Goal: Transaction & Acquisition: Purchase product/service

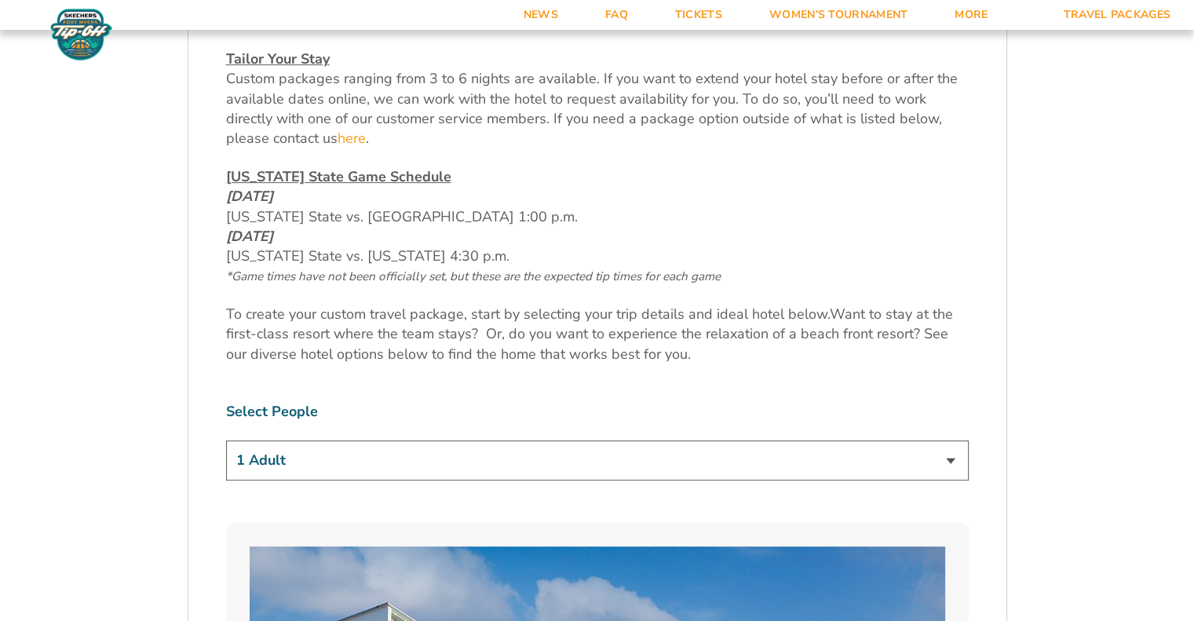
scroll to position [730, 0]
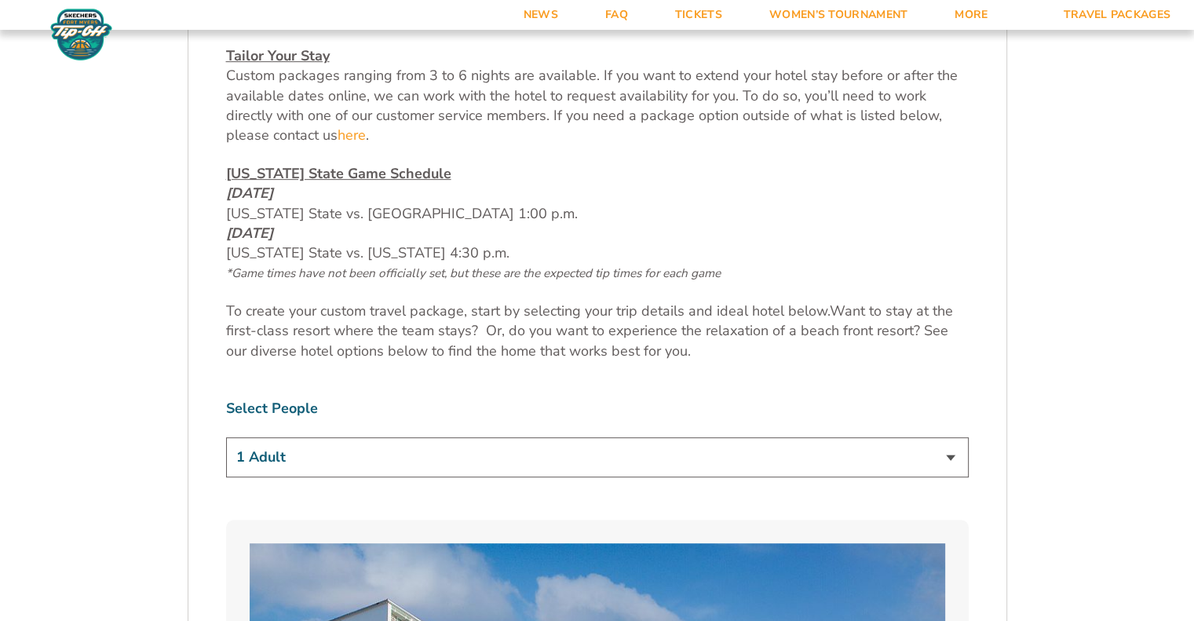
click at [579, 460] on select "1 Adult 2 Adults 3 Adults 4 Adults 2 Adults + 1 Child 2 Adults + 2 Children 2 A…" at bounding box center [597, 457] width 743 height 40
select select "3 Adults"
click at [226, 437] on select "1 Adult 2 Adults 3 Adults 4 Adults 2 Adults + 1 Child 2 Adults + 2 Children 2 A…" at bounding box center [597, 457] width 743 height 40
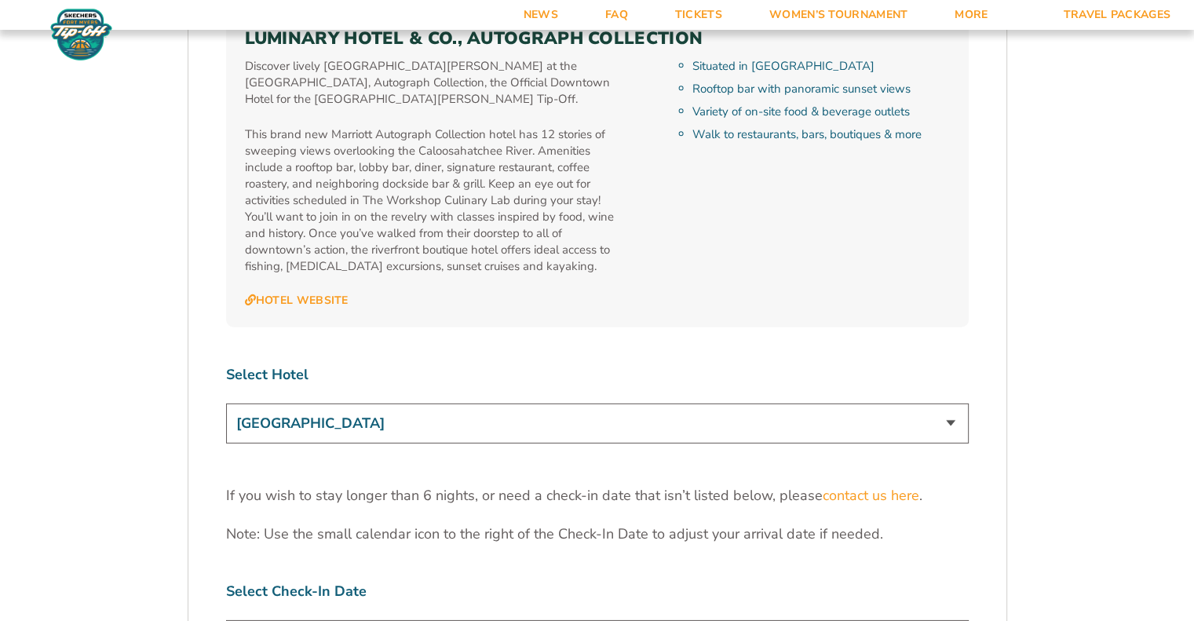
scroll to position [4655, 0]
click at [581, 403] on select "[GEOGRAPHIC_DATA] [GEOGRAPHIC_DATA] [GEOGRAPHIC_DATA], Autograph Collection" at bounding box center [597, 423] width 743 height 40
click at [562, 403] on select "[GEOGRAPHIC_DATA] [GEOGRAPHIC_DATA] [GEOGRAPHIC_DATA], Autograph Collection" at bounding box center [597, 423] width 743 height 40
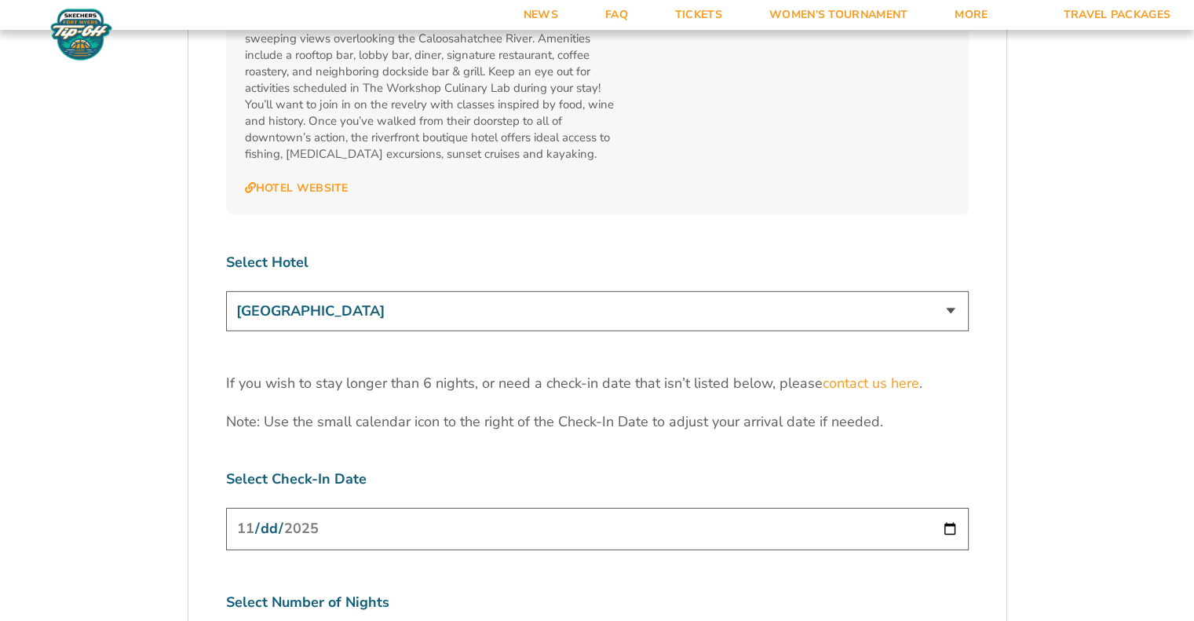
scroll to position [4767, 0]
click at [537, 291] on select "[GEOGRAPHIC_DATA] [GEOGRAPHIC_DATA] [GEOGRAPHIC_DATA], Autograph Collection" at bounding box center [597, 311] width 743 height 40
click at [226, 291] on select "[GEOGRAPHIC_DATA] [GEOGRAPHIC_DATA] [GEOGRAPHIC_DATA], Autograph Collection" at bounding box center [597, 311] width 743 height 40
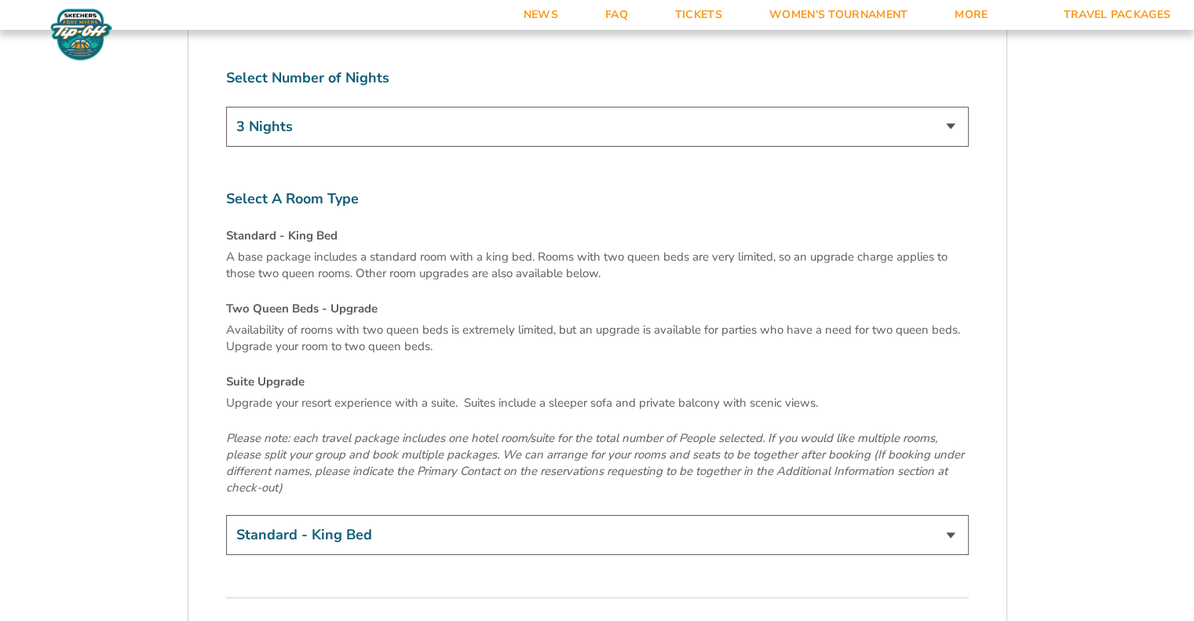
scroll to position [5292, 0]
click at [436, 514] on select "Standard - King Bed Two Queen Beds - Upgrade (+$15 per night) Suite Upgrade (+$…" at bounding box center [597, 534] width 743 height 40
select select "Two Queen Beds - Upgrade"
click at [226, 514] on select "Standard - King Bed Two Queen Beds - Upgrade (+$15 per night) Suite Upgrade (+$…" at bounding box center [597, 534] width 743 height 40
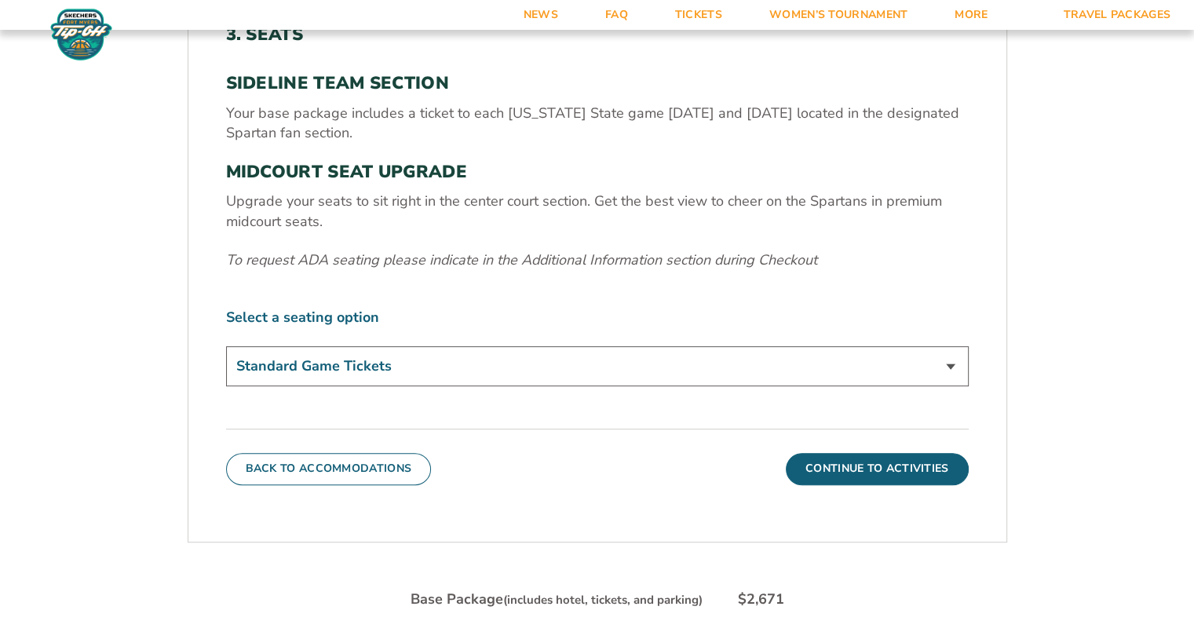
scroll to position [568, 0]
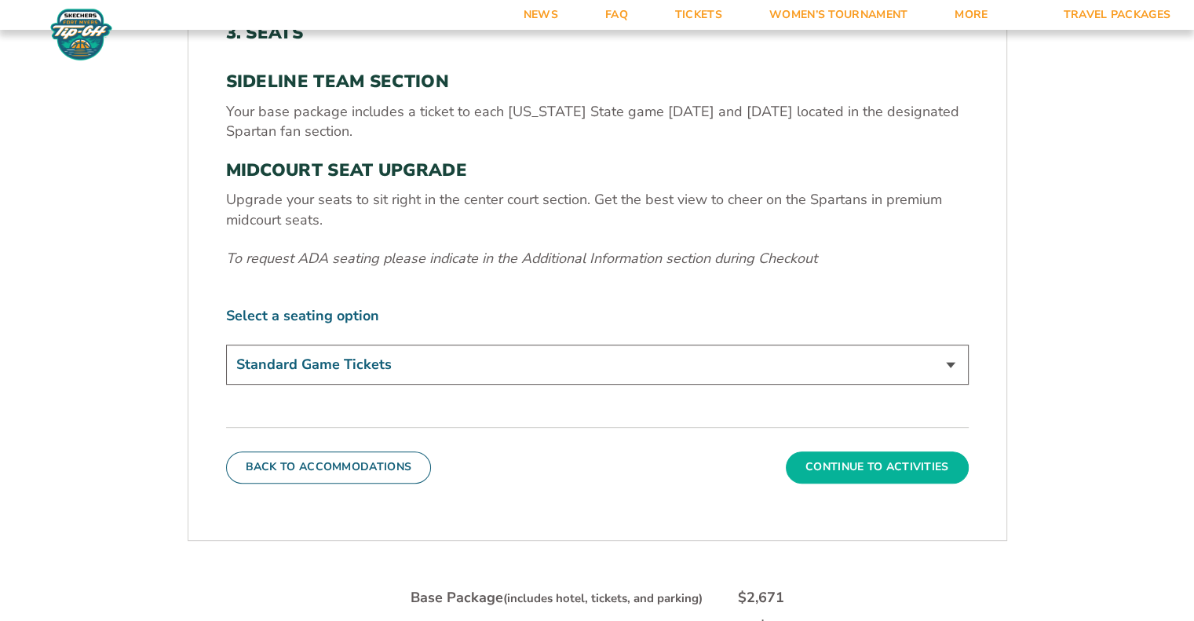
click at [840, 467] on button "Continue To Activities" at bounding box center [877, 466] width 183 height 31
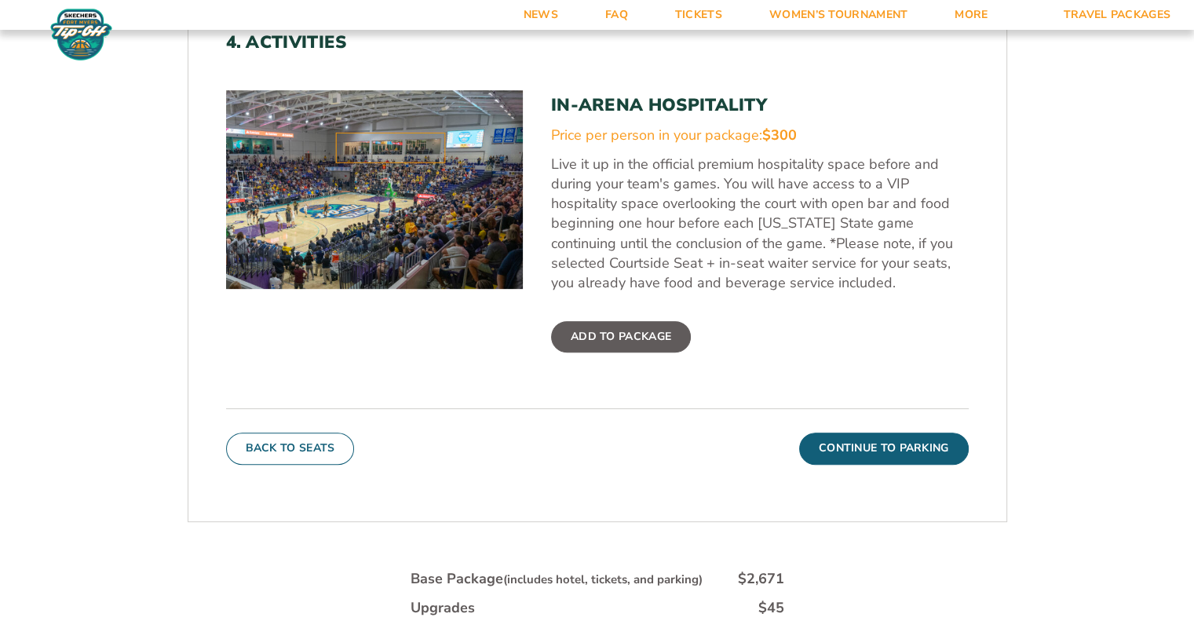
scroll to position [565, 0]
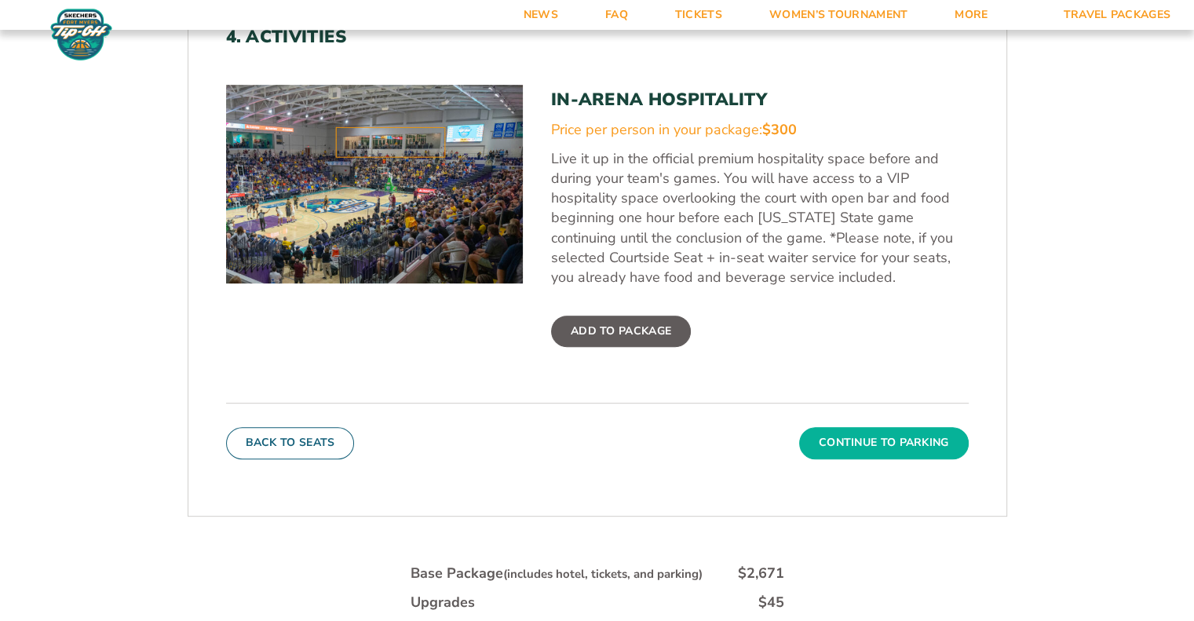
click at [835, 441] on button "Continue To Parking" at bounding box center [884, 442] width 170 height 31
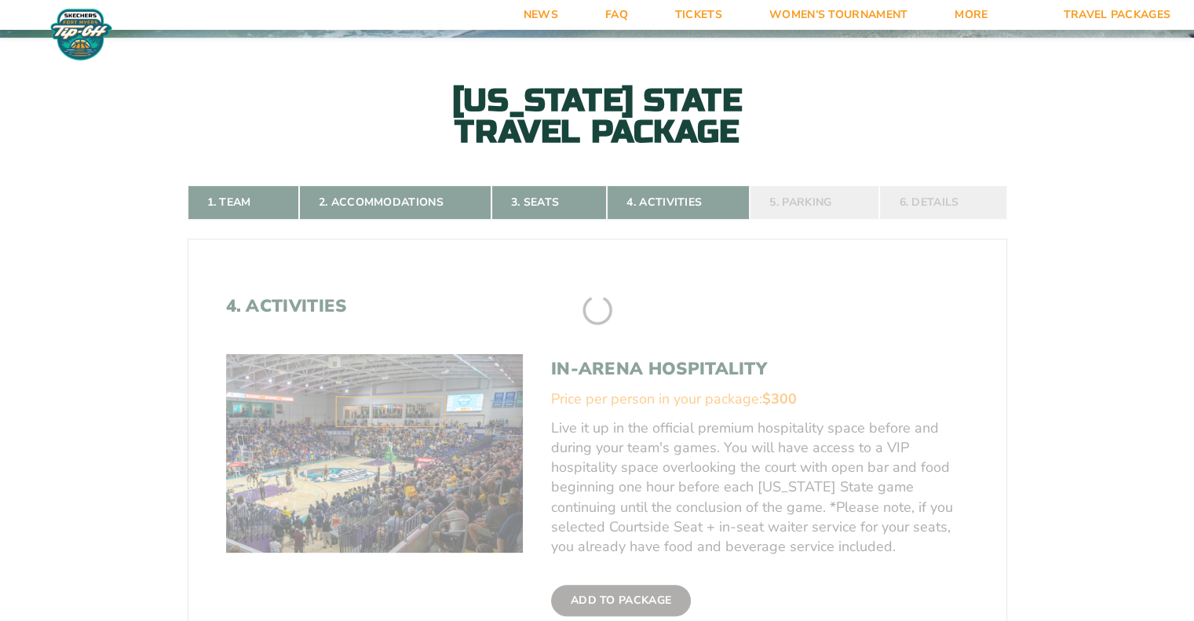
scroll to position [293, 0]
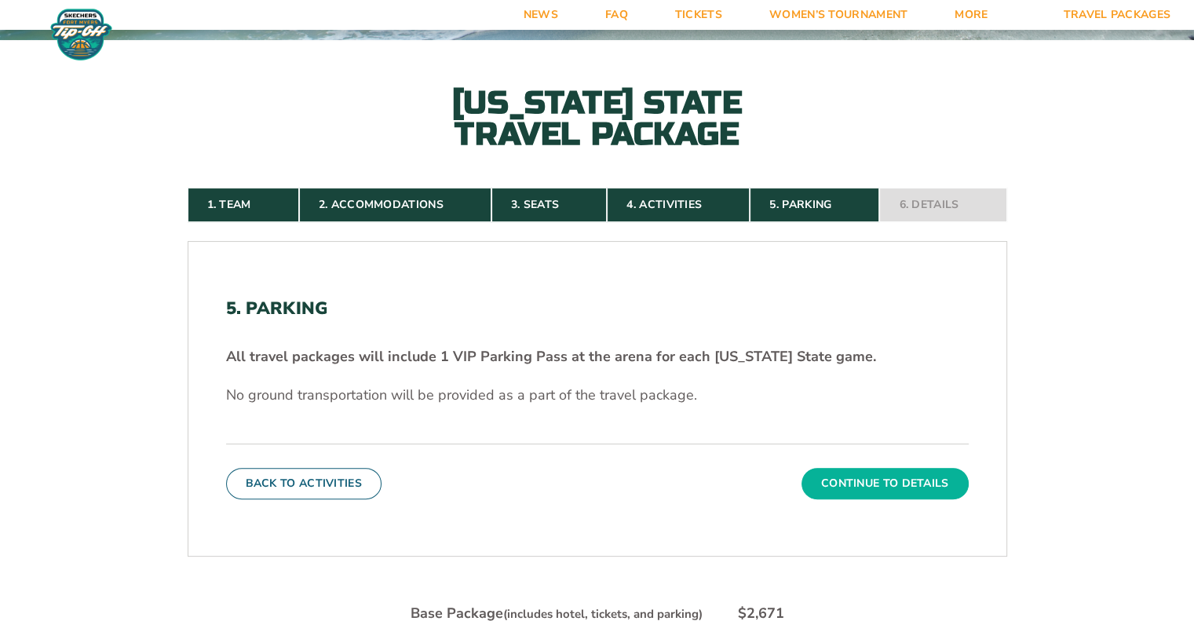
click at [872, 482] on button "Continue To Details" at bounding box center [885, 483] width 167 height 31
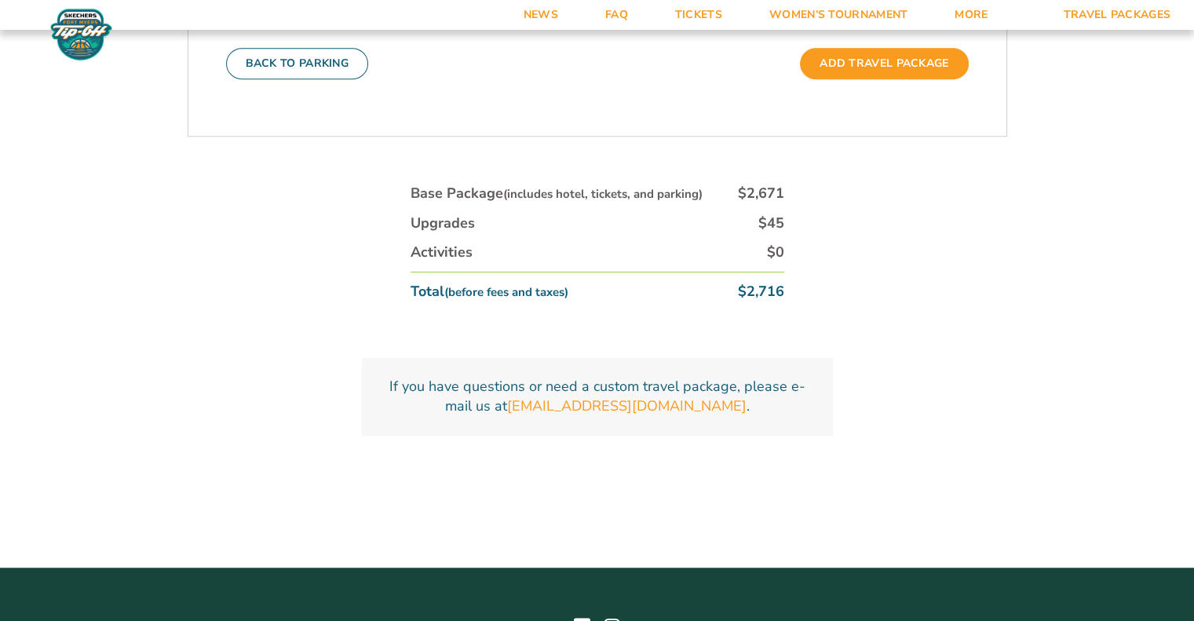
scroll to position [971, 0]
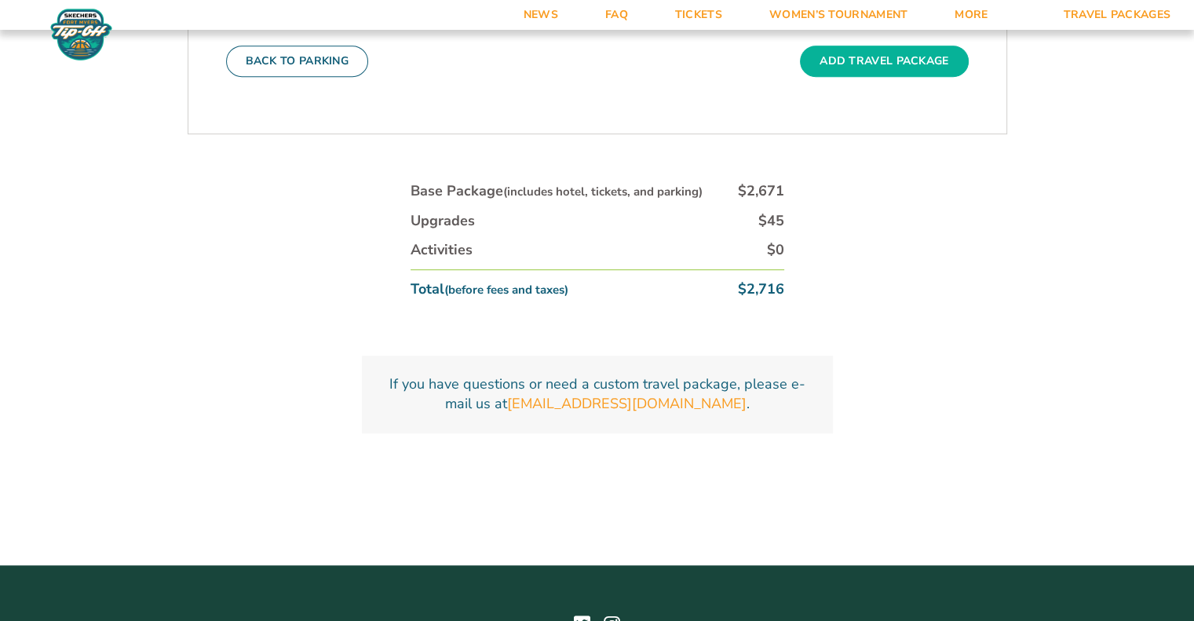
click at [832, 56] on button "Add Travel Package" at bounding box center [884, 61] width 168 height 31
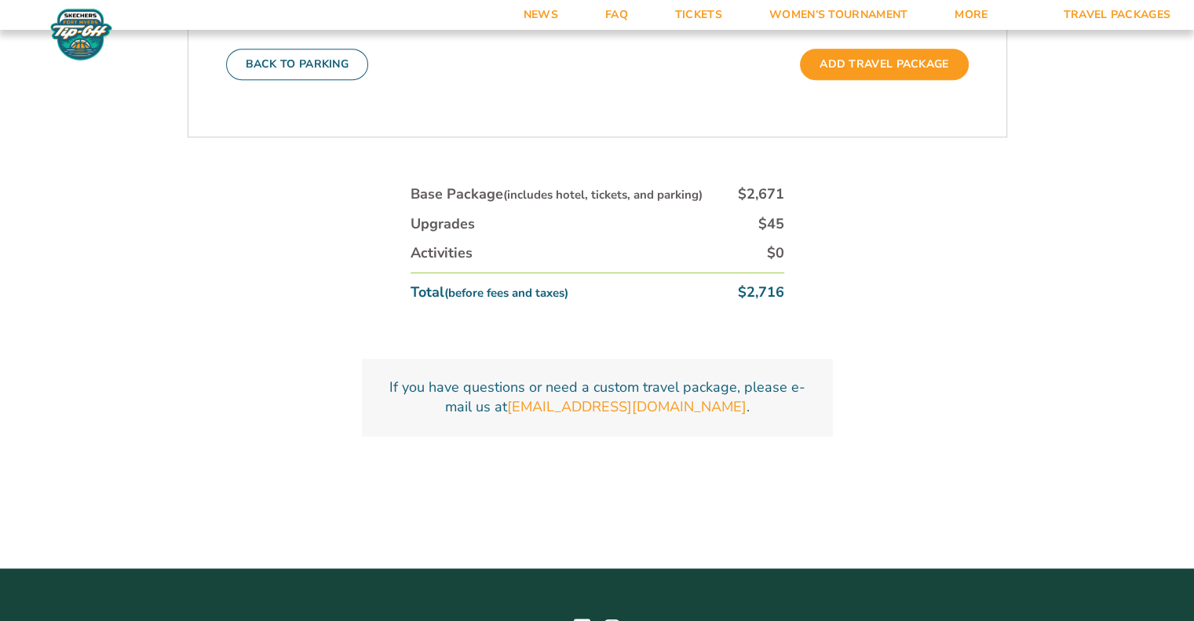
scroll to position [968, 0]
